Goal: Find specific page/section: Find specific page/section

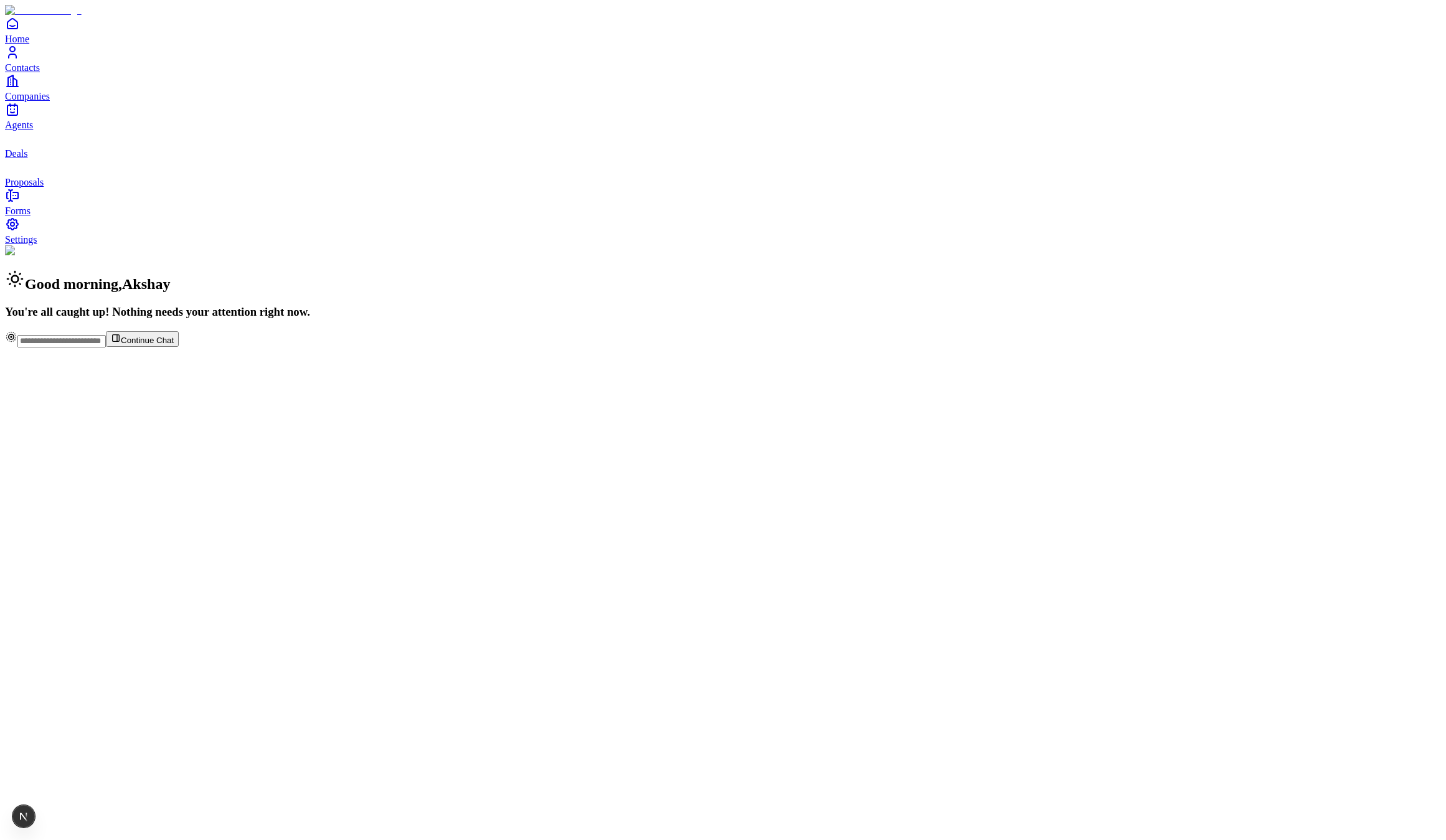
click at [475, 319] on div "Good morning , Akshay You're all caught up! Nothing needs your attention right …" at bounding box center [723, 282] width 1437 height 73
click at [70, 73] on link "Contacts" at bounding box center [723, 58] width 1437 height 28
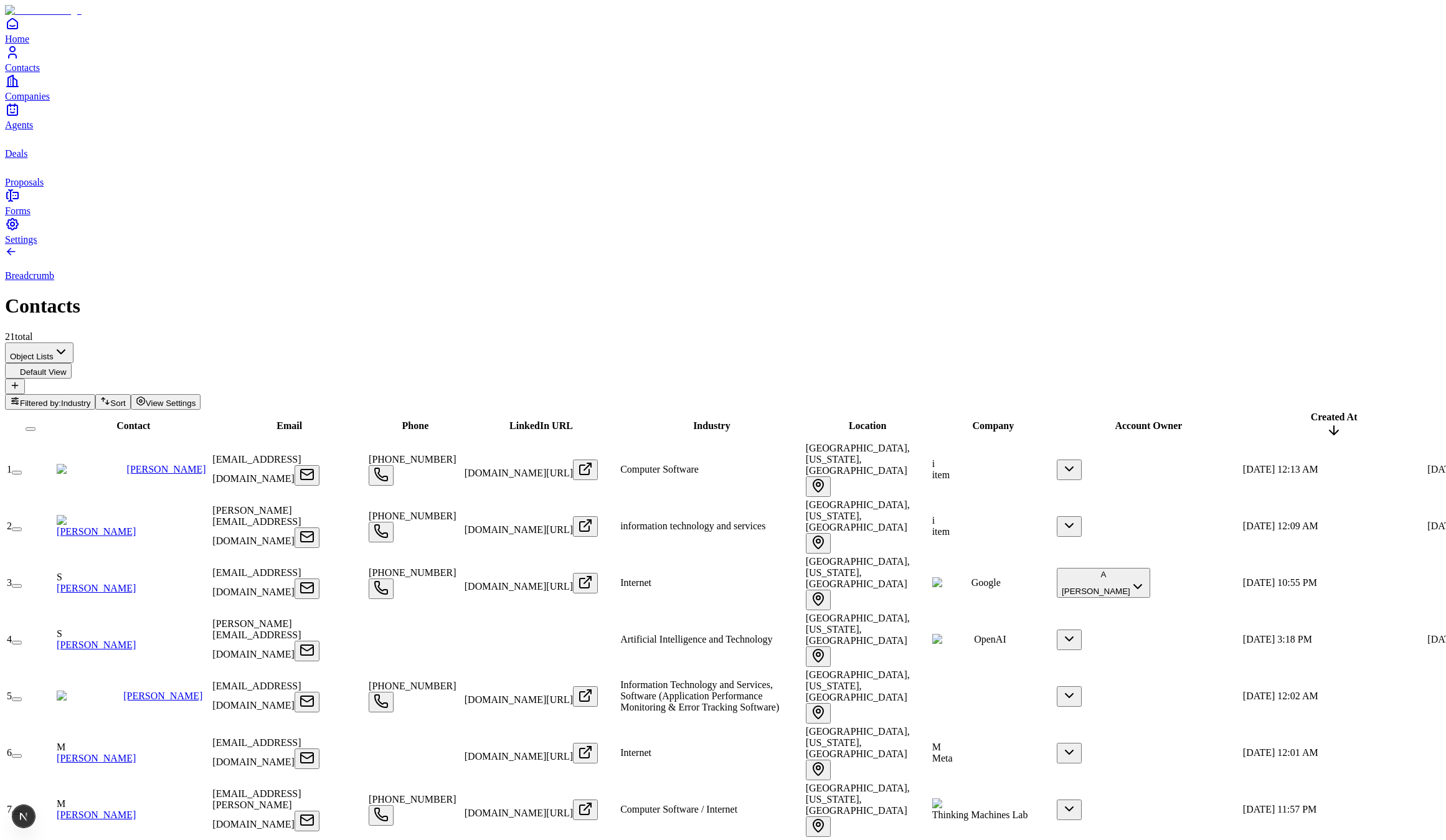
click at [135, 583] on link "[PERSON_NAME]" at bounding box center [96, 588] width 79 height 10
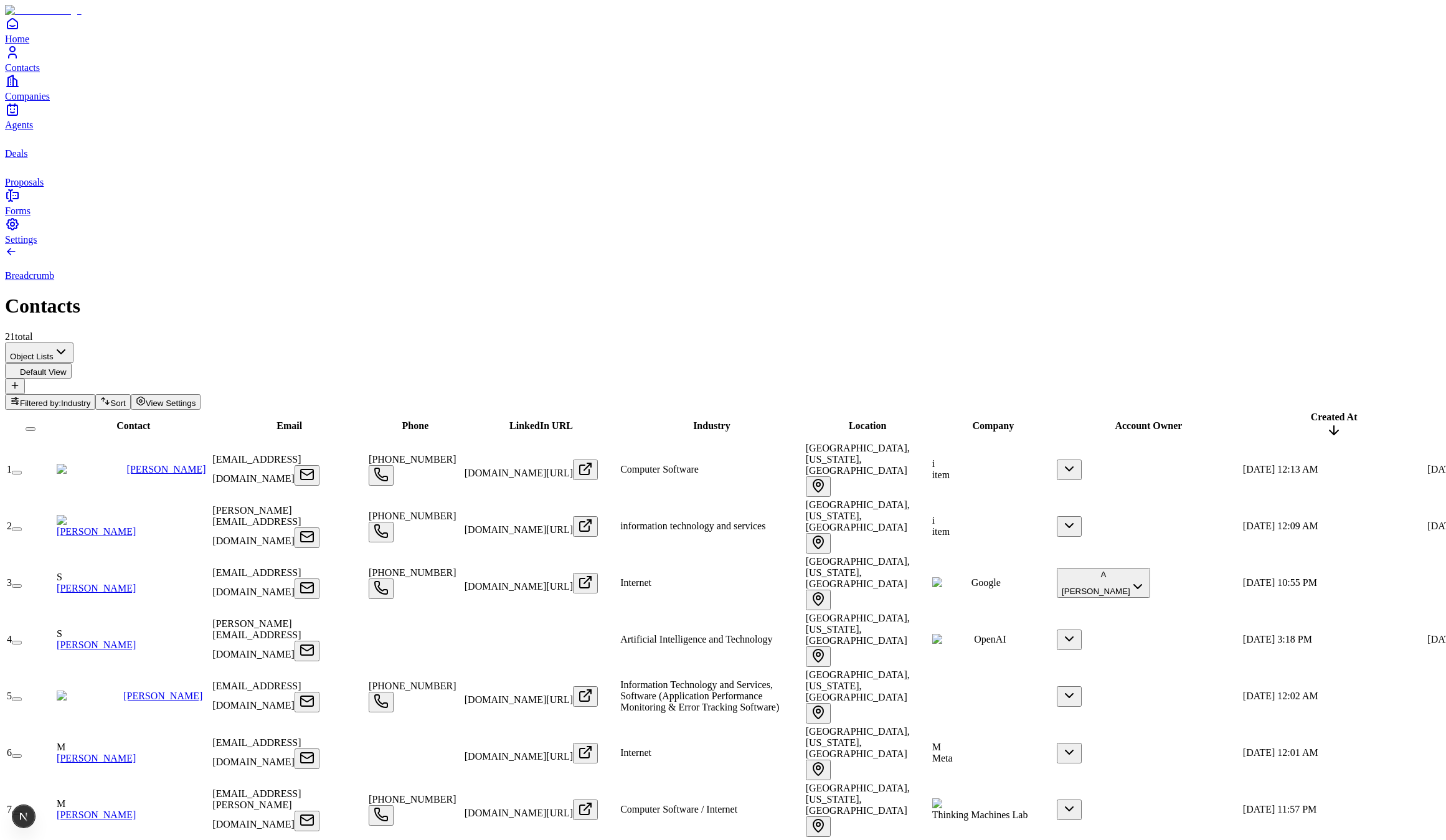
click at [509, 246] on div "Breadcrumb Contacts 21 total" at bounding box center [723, 294] width 1437 height 97
